Goal: Information Seeking & Learning: Learn about a topic

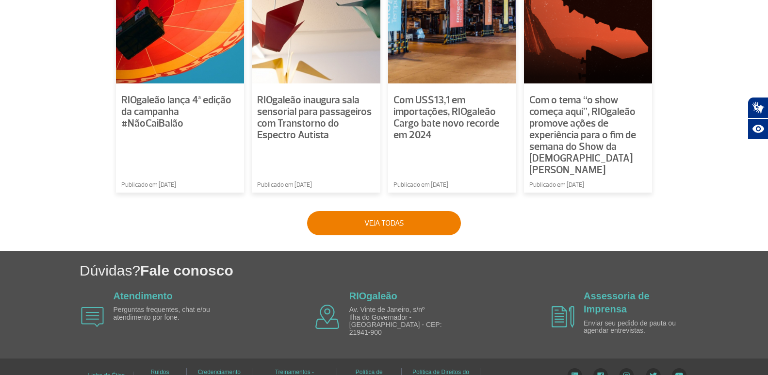
scroll to position [698, 0]
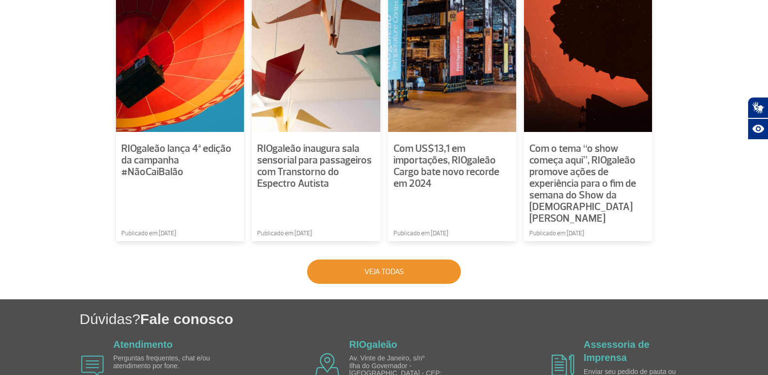
click at [401, 259] on button "Veja todas" at bounding box center [384, 271] width 154 height 24
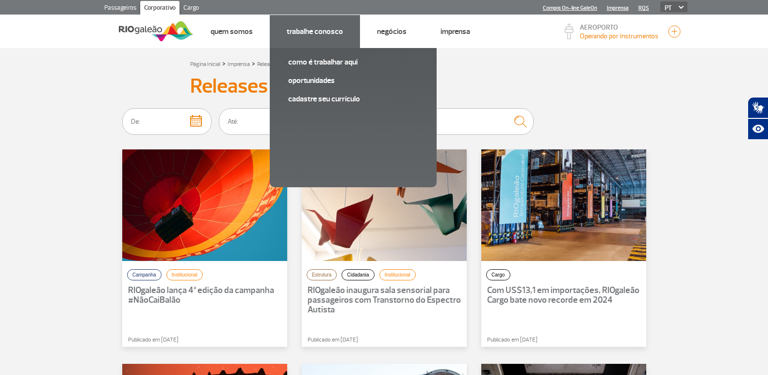
click at [309, 37] on li "Trabalhe Conosco Como é trabalhar aqui Oportunidades Cadastre seu currículo" at bounding box center [315, 31] width 90 height 33
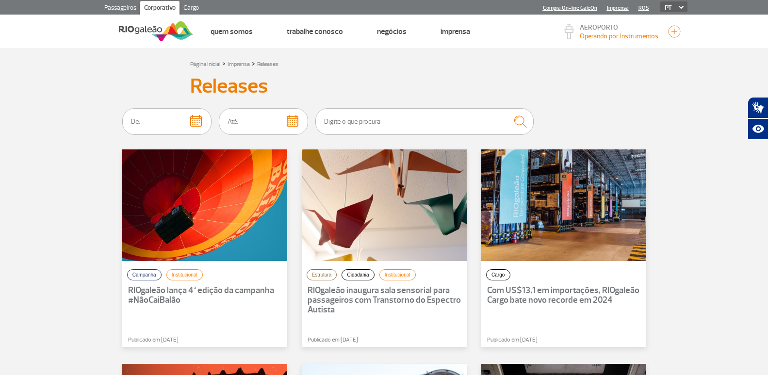
click at [118, 10] on link "Passageiros" at bounding box center [120, 9] width 40 height 16
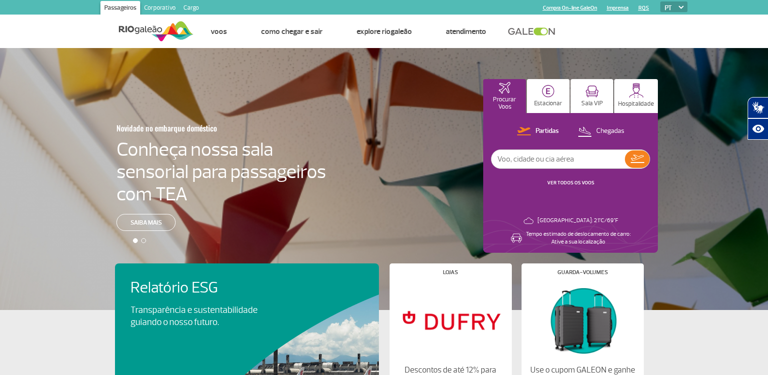
click at [161, 8] on link "Corporativo" at bounding box center [159, 9] width 39 height 16
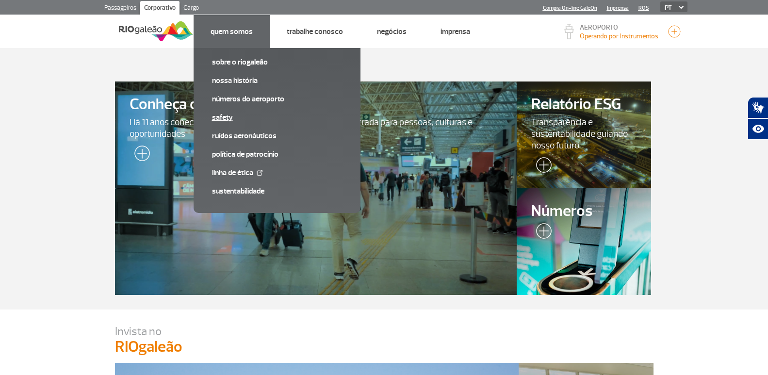
click at [226, 118] on link "SAFETY" at bounding box center [277, 117] width 130 height 11
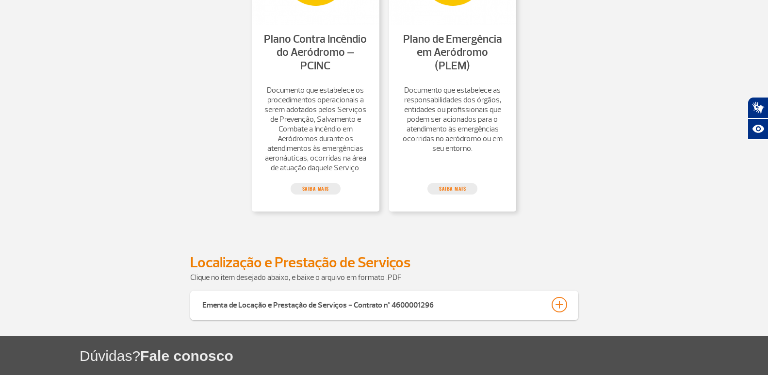
scroll to position [776, 0]
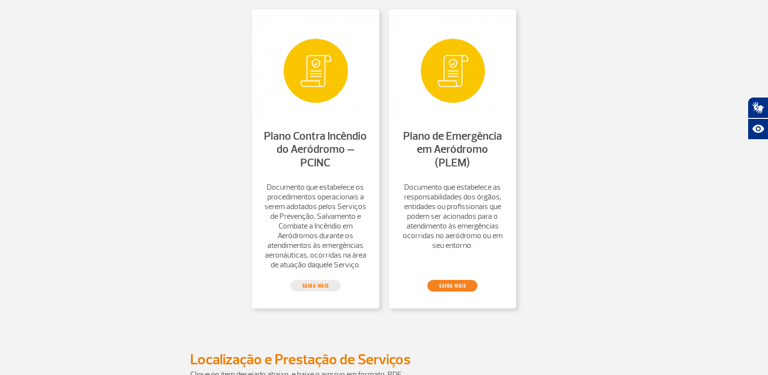
click at [455, 291] on link "saiba mais" at bounding box center [452, 286] width 50 height 12
click at [325, 291] on link "saiba mais" at bounding box center [316, 286] width 50 height 12
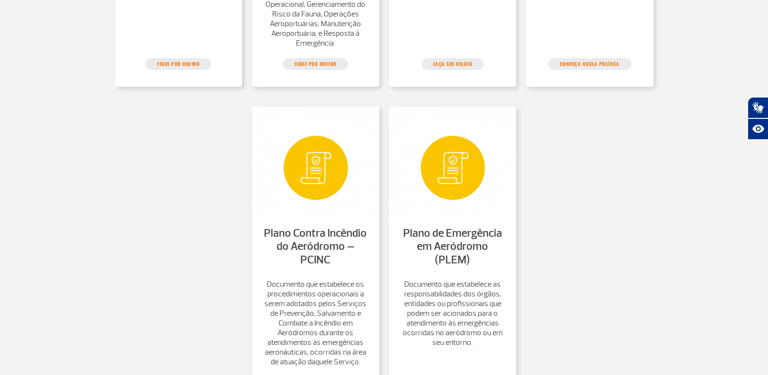
scroll to position [485, 0]
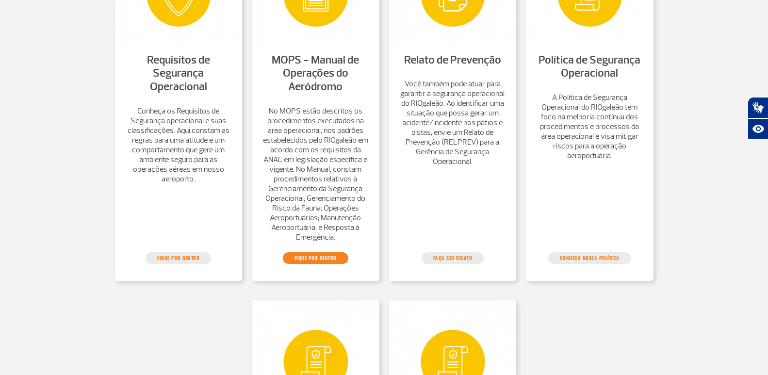
click at [310, 264] on link "FIQUE POR DENTRO" at bounding box center [315, 258] width 65 height 12
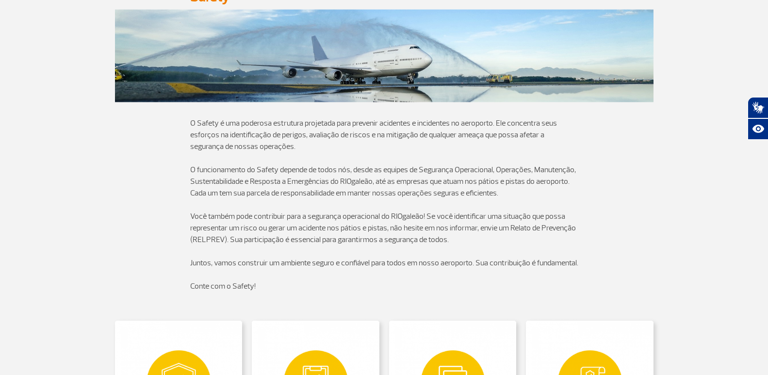
scroll to position [48, 0]
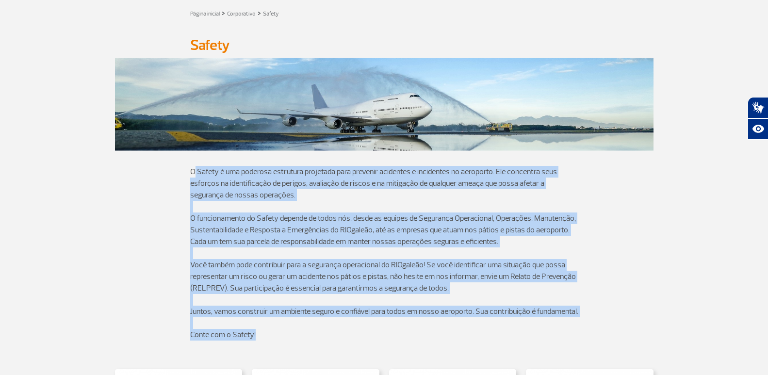
drag, startPoint x: 191, startPoint y: 173, endPoint x: 265, endPoint y: 350, distance: 192.6
click at [265, 350] on div "O Safety é uma poderosa estrutura projetada para prevenir acidentes e incidente…" at bounding box center [384, 253] width 388 height 198
click at [265, 340] on p "Conte com o Safety!" at bounding box center [384, 335] width 388 height 12
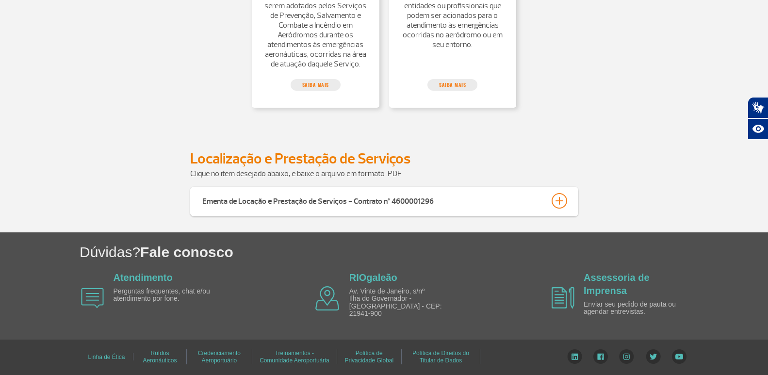
scroll to position [593, 0]
